Goal: Transaction & Acquisition: Download file/media

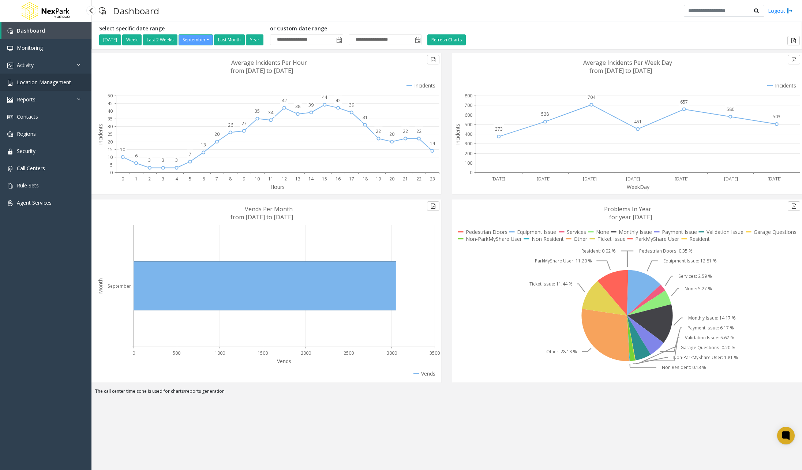
click at [62, 83] on span "Location Management" at bounding box center [44, 82] width 54 height 7
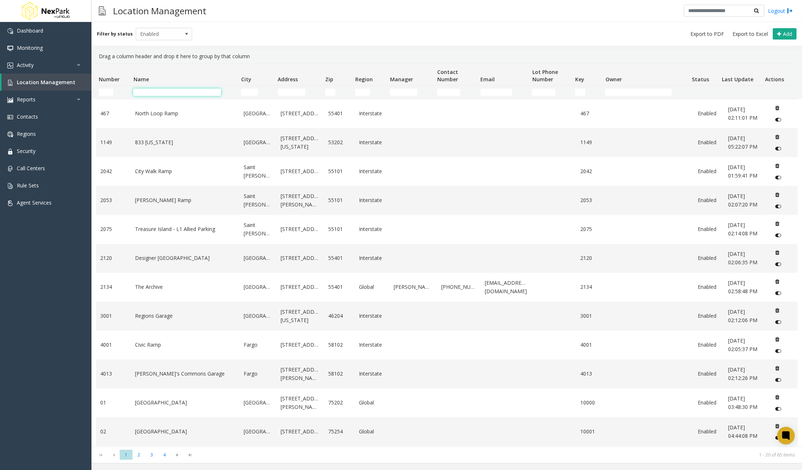
click at [195, 91] on input "Name Filter" at bounding box center [177, 92] width 88 height 7
click at [70, 96] on link "Reports" at bounding box center [45, 99] width 91 height 17
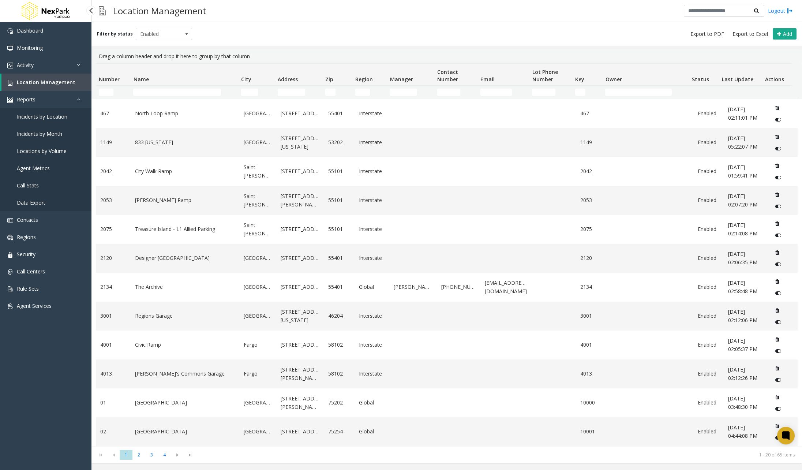
click at [60, 200] on link "Data Export" at bounding box center [45, 202] width 91 height 17
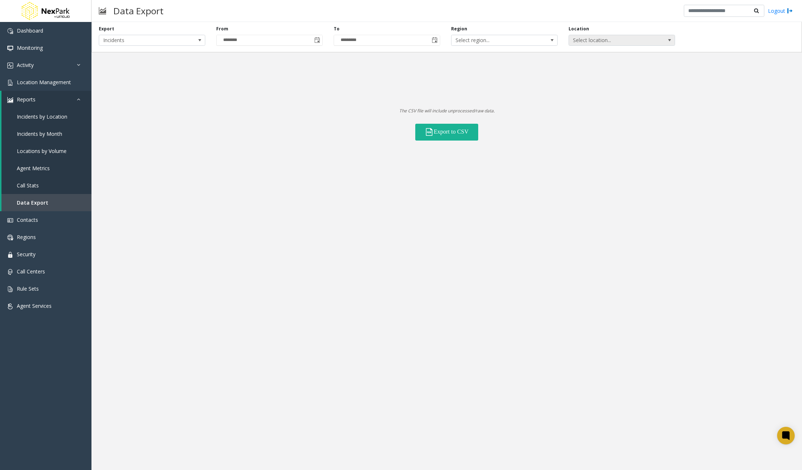
click at [588, 35] on span "Select location..." at bounding box center [622, 40] width 107 height 11
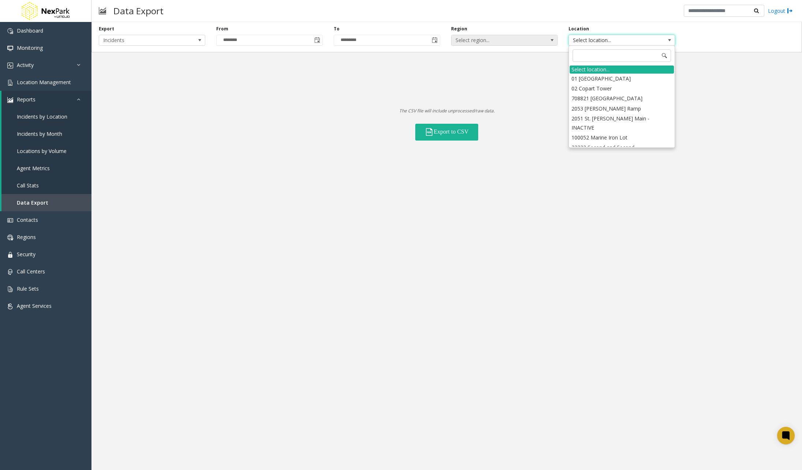
click at [506, 43] on span "Select region..." at bounding box center [494, 40] width 85 height 10
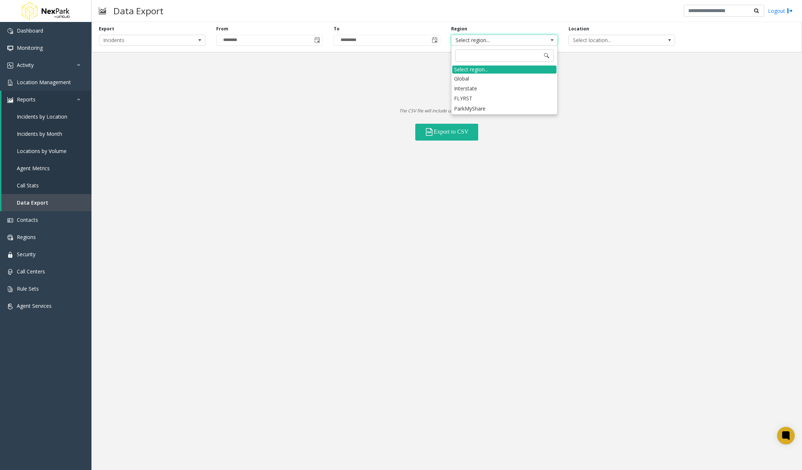
click at [563, 218] on div "Export Incidents From ******** To ********* Region Select region... Location Se…" at bounding box center [446, 246] width 711 height 448
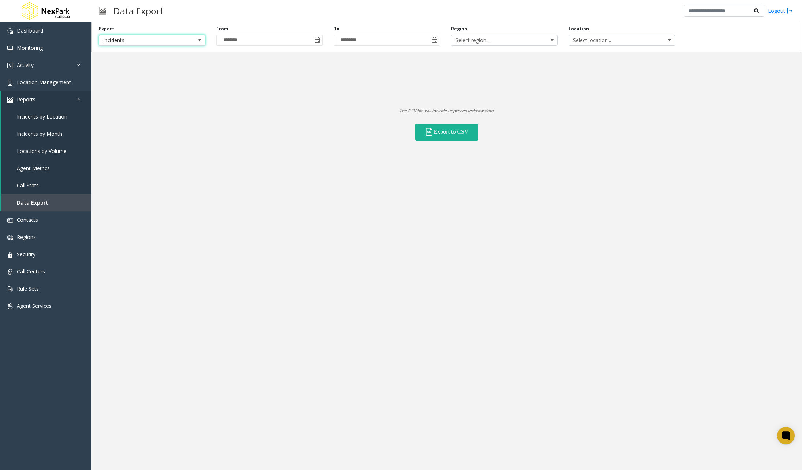
click at [140, 38] on span "Incidents" at bounding box center [141, 40] width 85 height 10
drag, startPoint x: 133, startPoint y: 64, endPoint x: 199, endPoint y: 81, distance: 68.2
click at [132, 64] on li "Locations" at bounding box center [152, 61] width 104 height 10
click at [603, 44] on span "All Statuses" at bounding box center [563, 40] width 107 height 11
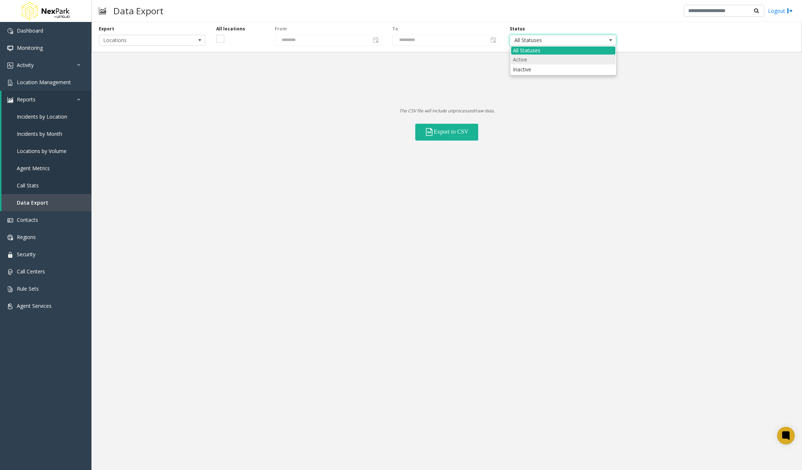
click at [572, 57] on li "Active" at bounding box center [563, 60] width 104 height 10
click at [444, 137] on button "Export to CSV" at bounding box center [446, 132] width 63 height 17
drag, startPoint x: 670, startPoint y: 116, endPoint x: 531, endPoint y: 178, distance: 152.4
click at [670, 116] on div "Export to CSV" at bounding box center [446, 128] width 711 height 26
click at [104, 350] on div "Export Locations All locations From ******** To ********* Status Active The CSV…" at bounding box center [446, 246] width 711 height 448
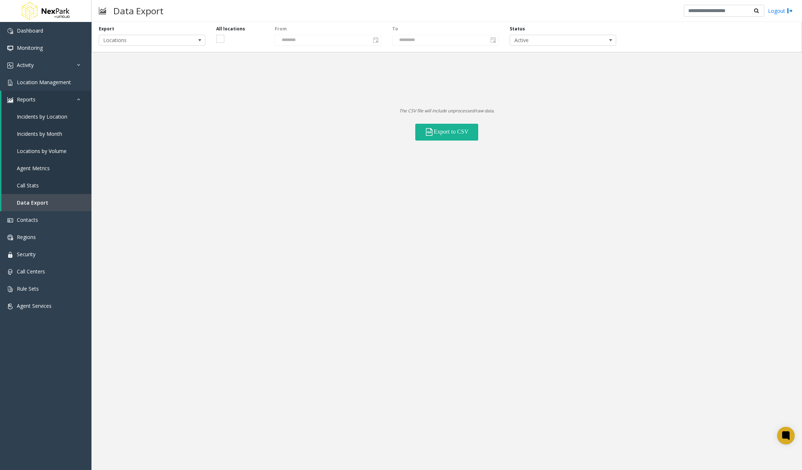
click at [418, 150] on div "Export Locations All locations From ******** To ********* Status Active The CSV…" at bounding box center [446, 246] width 711 height 448
